Goal: Check status: Check status

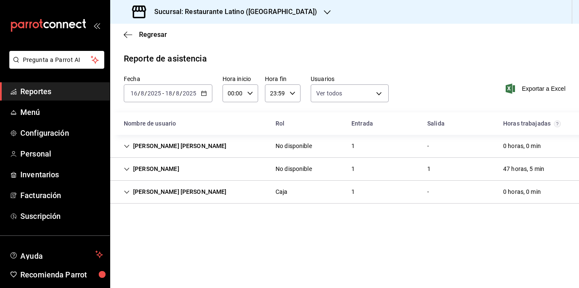
click at [203, 92] on icon "button" at bounding box center [204, 93] width 6 height 6
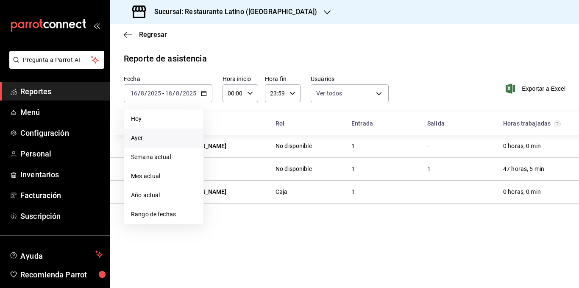
click at [159, 136] on span "Ayer" at bounding box center [164, 137] width 66 height 9
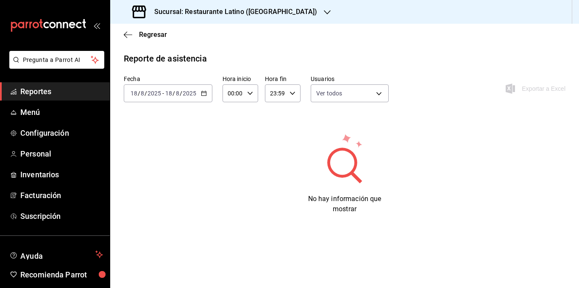
click at [202, 92] on icon "button" at bounding box center [204, 93] width 6 height 6
click at [169, 122] on span "Hoy" at bounding box center [164, 118] width 66 height 9
click at [147, 35] on span "Regresar" at bounding box center [153, 35] width 28 height 8
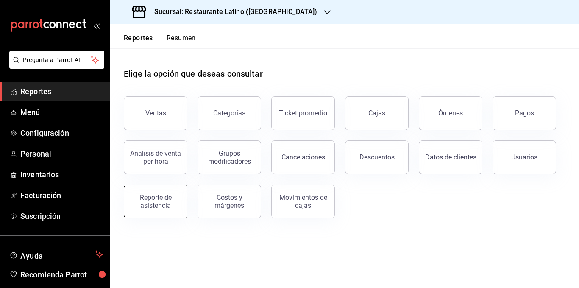
click at [163, 198] on div "Reporte de asistencia" at bounding box center [155, 201] width 53 height 16
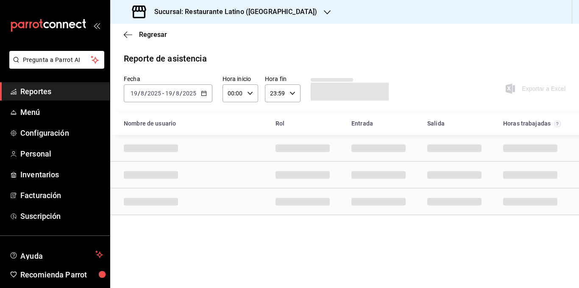
click at [203, 93] on \(Stroke\) "button" at bounding box center [203, 92] width 5 height 0
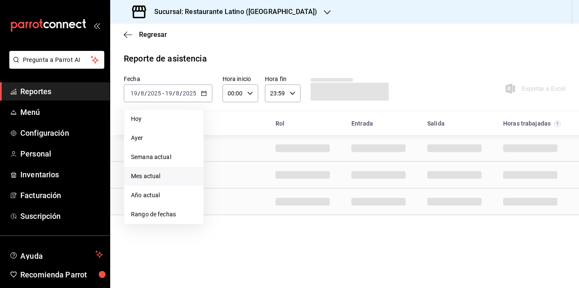
click at [156, 178] on span "Mes actual" at bounding box center [164, 176] width 66 height 9
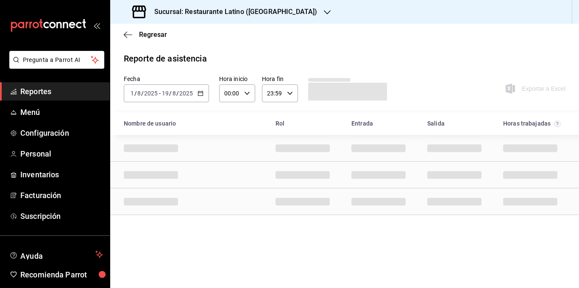
click at [227, 53] on div "Reporte de asistencia" at bounding box center [344, 58] width 441 height 13
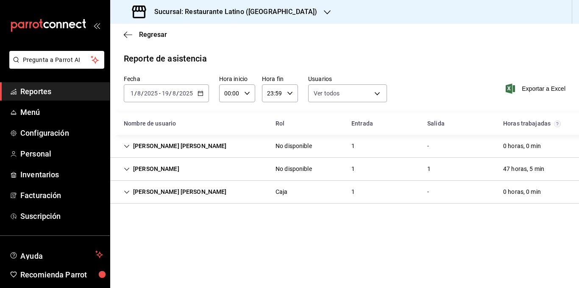
click at [127, 146] on icon "Cell" at bounding box center [127, 146] width 6 height 6
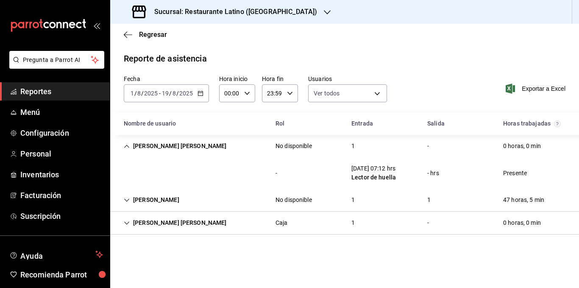
click at [128, 200] on icon "Cell" at bounding box center [126, 199] width 5 height 3
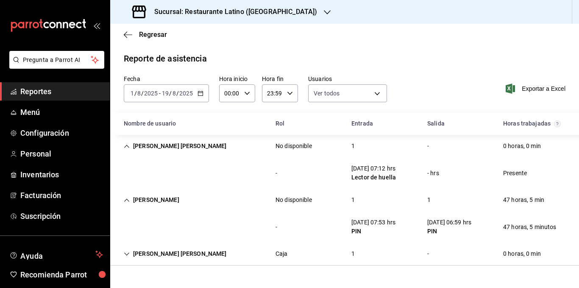
click at [128, 254] on icon "Cell" at bounding box center [127, 254] width 6 height 6
click at [316, 192] on div "No disponible" at bounding box center [294, 200] width 50 height 16
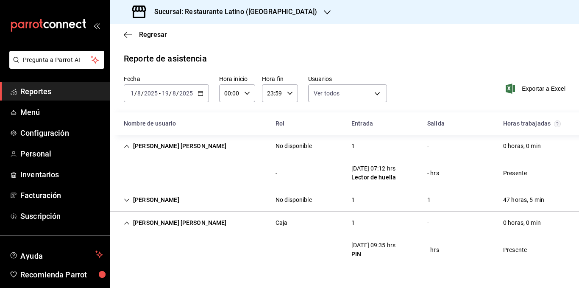
click at [247, 193] on div "[PERSON_NAME] No disponible 1 1 47 horas, 5 min" at bounding box center [344, 200] width 469 height 23
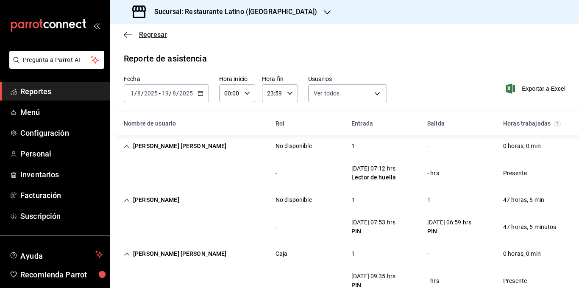
click at [152, 34] on span "Regresar" at bounding box center [153, 35] width 28 height 8
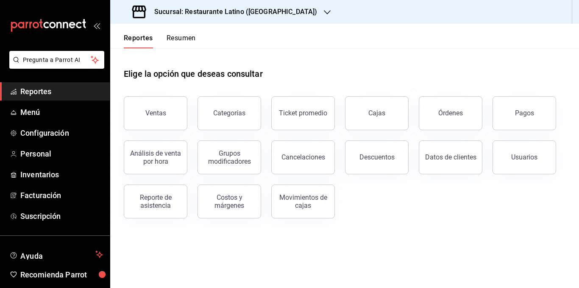
click at [180, 40] on button "Resumen" at bounding box center [180, 41] width 29 height 14
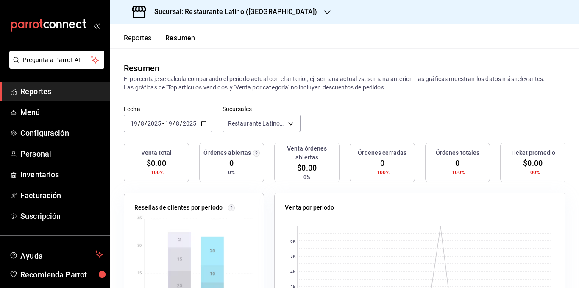
click at [211, 88] on p "El porcentaje se calcula comparando el período actual con el anterior, ej. sema…" at bounding box center [344, 83] width 441 height 17
click at [197, 85] on p "El porcentaje se calcula comparando el período actual con el anterior, ej. sema…" at bounding box center [344, 83] width 441 height 17
click at [190, 88] on p "El porcentaje se calcula comparando el período actual con el anterior, ej. sema…" at bounding box center [344, 83] width 441 height 17
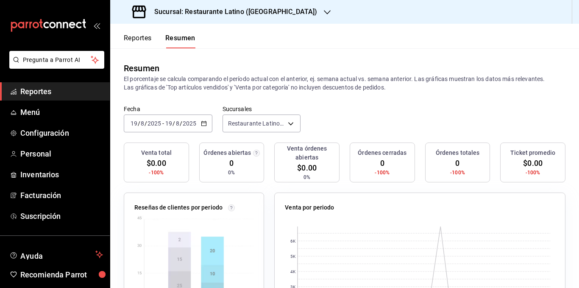
click at [174, 88] on p "El porcentaje se calcula comparando el período actual con el anterior, ej. sema…" at bounding box center [344, 83] width 441 height 17
click at [218, 86] on p "El porcentaje se calcula comparando el período actual con el anterior, ej. sema…" at bounding box center [344, 83] width 441 height 17
click at [266, 123] on body "Pregunta a Parrot AI Reportes Menú Configuración Personal Inventarios Facturaci…" at bounding box center [289, 144] width 579 height 288
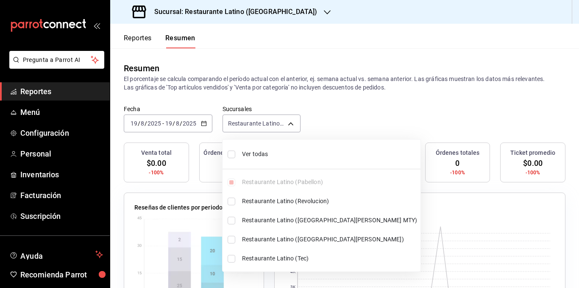
click at [268, 154] on span "Ver todas" at bounding box center [329, 154] width 175 height 9
type input "[object Object],[object Object],[object Object],[object Object],[object Object]"
checkbox input "true"
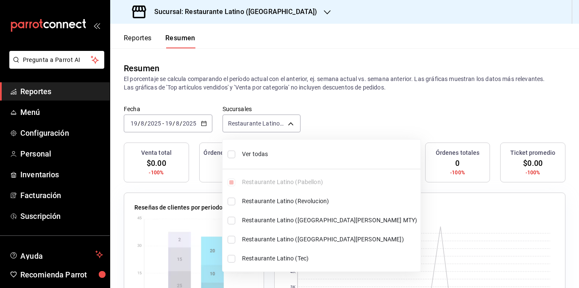
checkbox input "true"
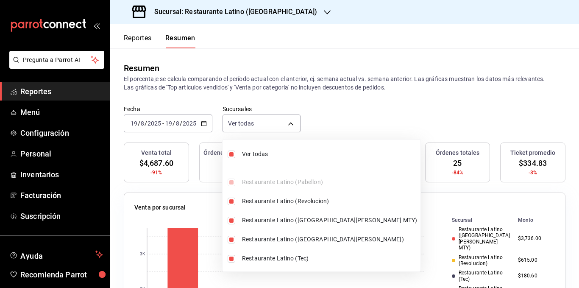
click at [230, 12] on div at bounding box center [289, 144] width 579 height 288
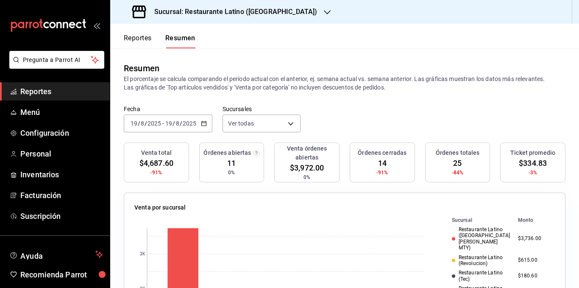
click at [133, 41] on button "Reportes" at bounding box center [138, 41] width 28 height 14
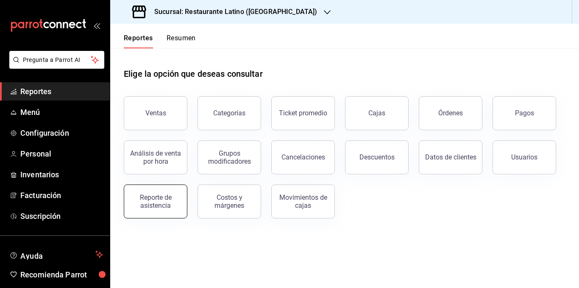
click at [164, 192] on button "Reporte de asistencia" at bounding box center [156, 201] width 64 height 34
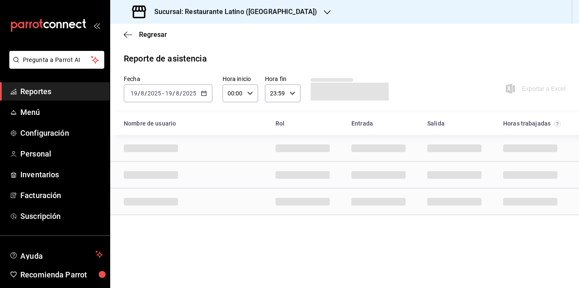
click at [249, 12] on h3 "Sucursal: Restaurante Latino ([GEOGRAPHIC_DATA])" at bounding box center [231, 12] width 169 height 10
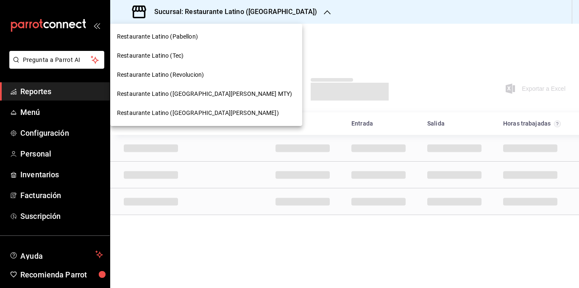
click at [187, 69] on div "Restaurante Latino (Revolucion)" at bounding box center [206, 74] width 192 height 19
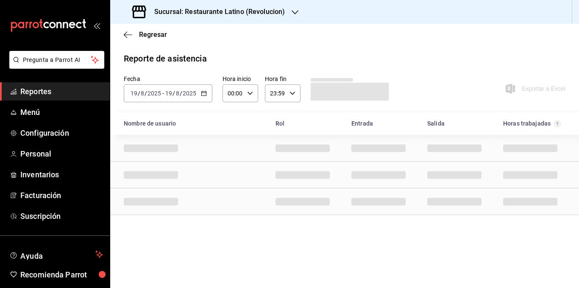
click at [204, 94] on icon "button" at bounding box center [204, 93] width 6 height 6
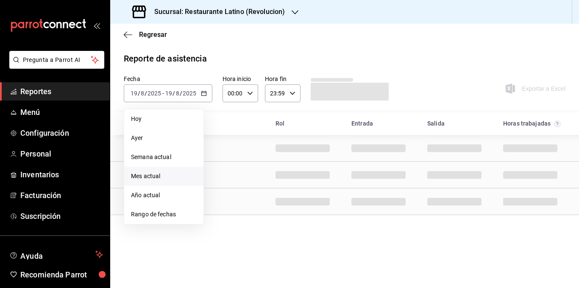
click at [168, 172] on span "Mes actual" at bounding box center [164, 176] width 66 height 9
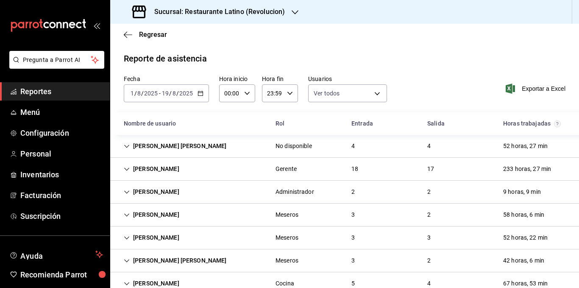
click at [127, 146] on icon "Cell" at bounding box center [127, 146] width 6 height 6
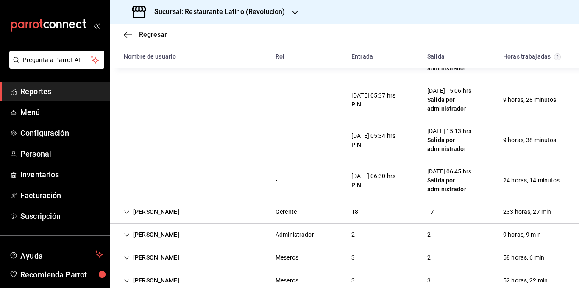
scroll to position [127, 0]
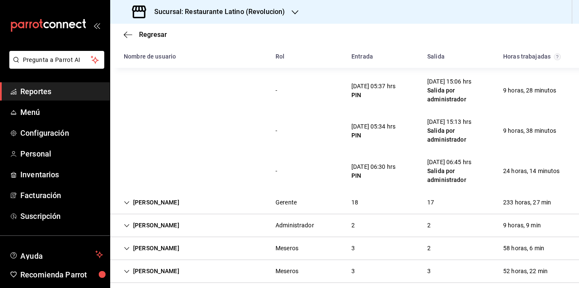
click at [126, 202] on icon "Cell" at bounding box center [127, 203] width 6 height 6
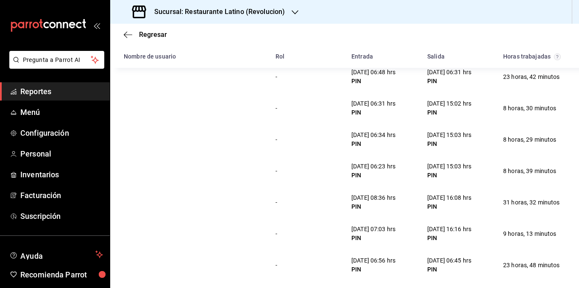
scroll to position [763, 0]
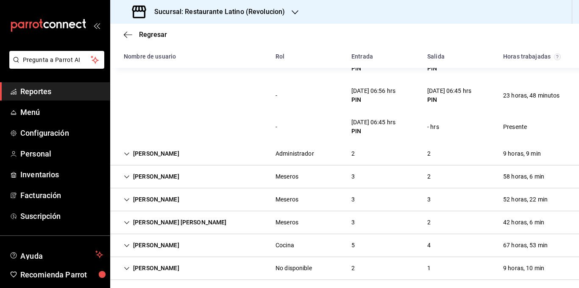
click at [127, 154] on icon "Cell" at bounding box center [127, 154] width 6 height 6
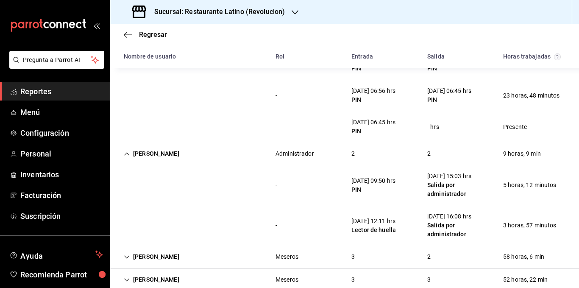
click at [127, 154] on icon "Cell" at bounding box center [127, 154] width 6 height 6
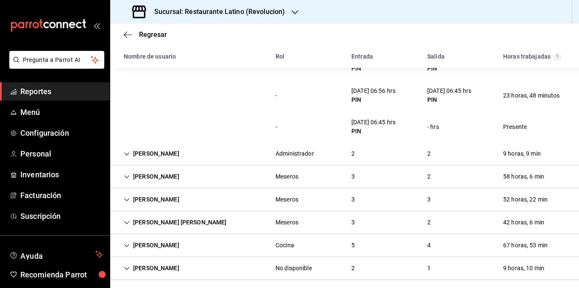
click at [128, 176] on icon "Cell" at bounding box center [127, 177] width 6 height 6
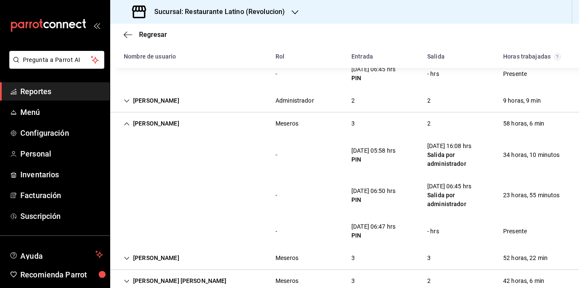
scroll to position [833, 0]
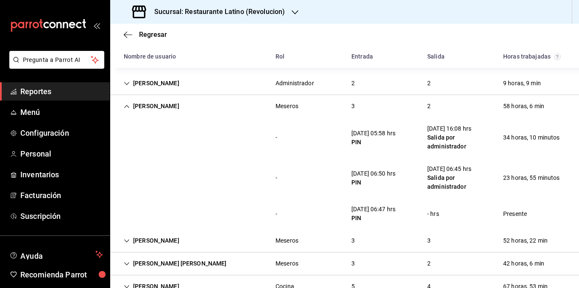
click at [228, 176] on div "- [DATE] 06:50 hrs PIN [DATE] 06:45 hrs Salida por administrador 23 horas, 55 m…" at bounding box center [344, 178] width 469 height 40
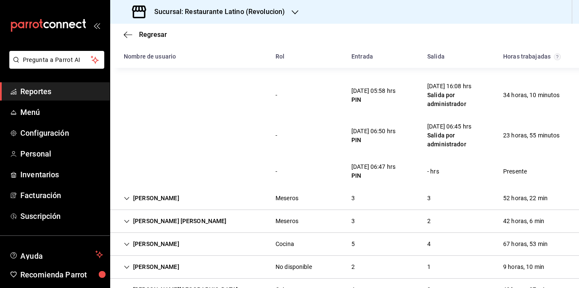
click at [128, 198] on icon "Cell" at bounding box center [127, 198] width 6 height 6
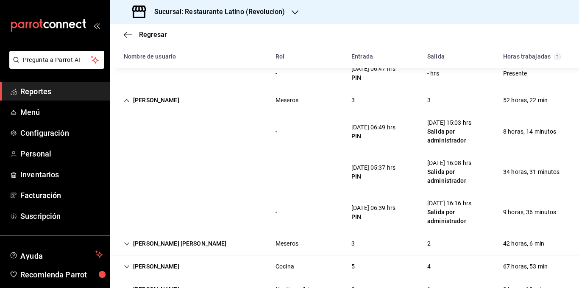
scroll to position [960, 0]
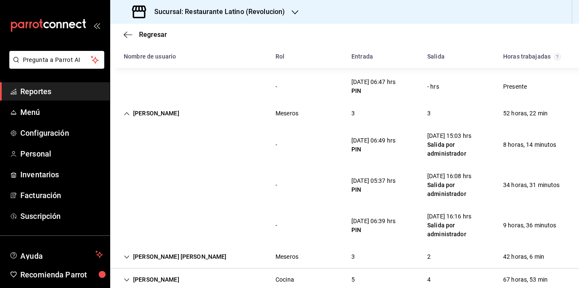
click at [126, 114] on icon "Cell" at bounding box center [127, 114] width 6 height 6
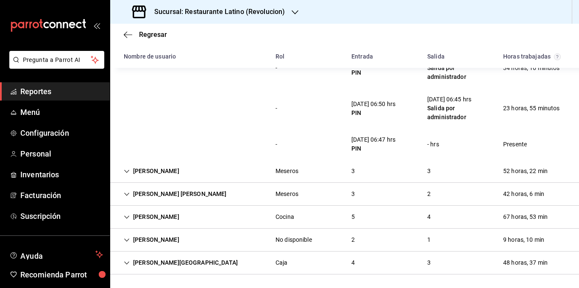
scroll to position [902, 0]
click at [128, 193] on icon "Cell" at bounding box center [127, 194] width 6 height 6
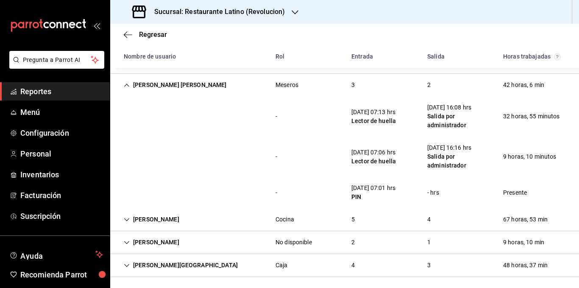
scroll to position [1014, 0]
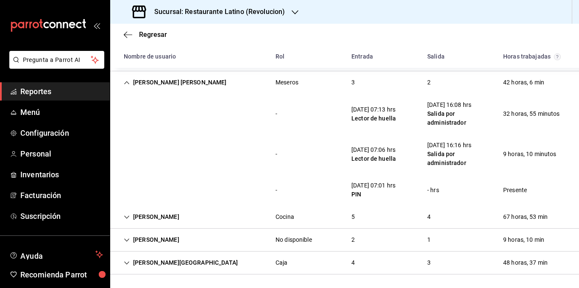
click at [127, 216] on icon "Cell" at bounding box center [127, 217] width 6 height 6
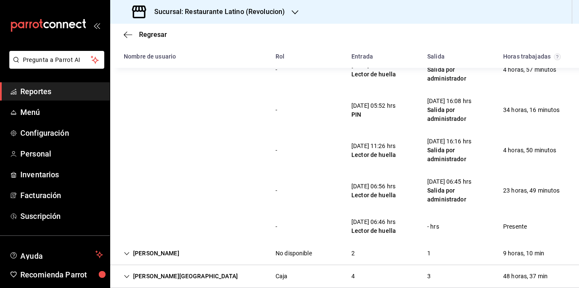
scroll to position [1206, 0]
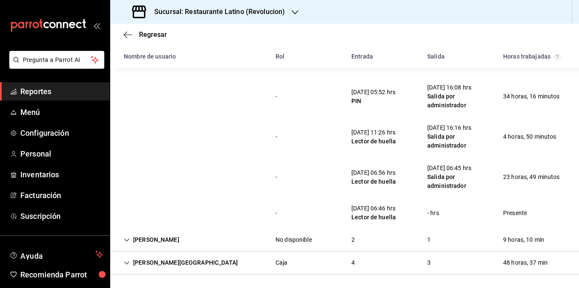
click at [126, 242] on icon "Cell" at bounding box center [127, 240] width 6 height 6
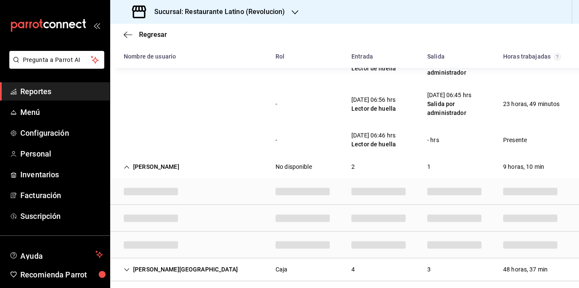
scroll to position [1277, 0]
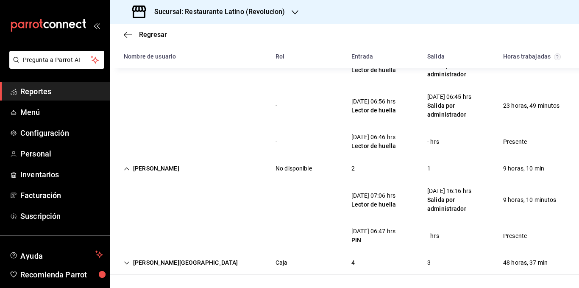
click at [129, 261] on icon "Cell" at bounding box center [127, 263] width 6 height 6
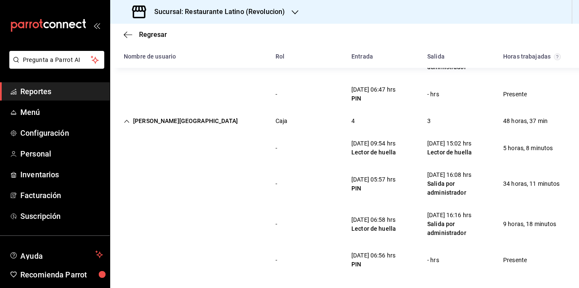
scroll to position [1420, 0]
